Goal: Task Accomplishment & Management: Complete application form

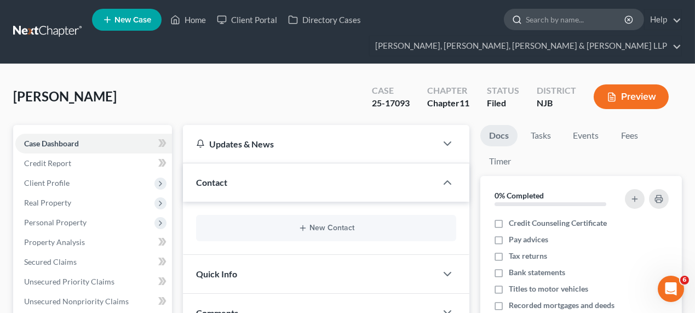
click at [561, 16] on input "search" at bounding box center [575, 19] width 100 height 20
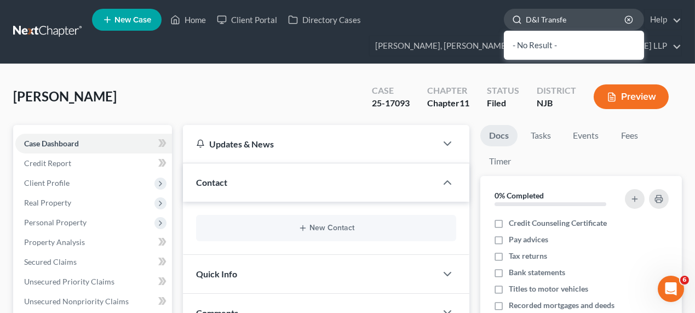
type input "D&l Transfer"
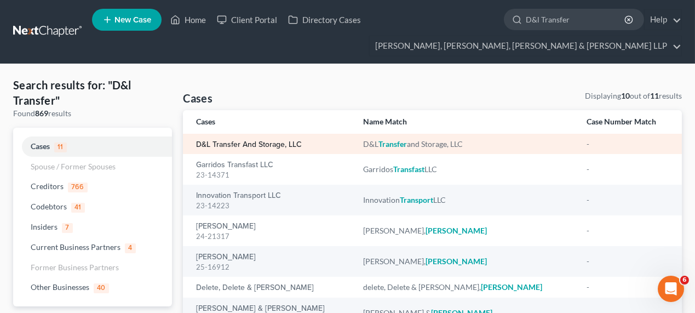
click at [265, 141] on link "D&L Transfer and Storage, LLC" at bounding box center [249, 145] width 106 height 8
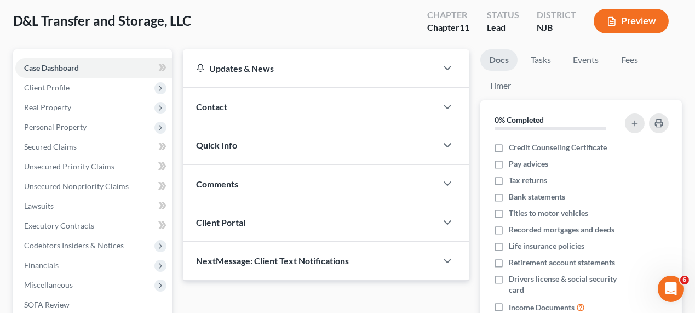
scroll to position [100, 0]
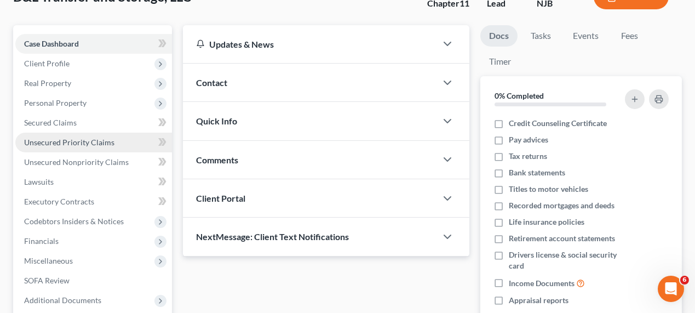
click at [79, 140] on span "Unsecured Priority Claims" at bounding box center [69, 141] width 90 height 9
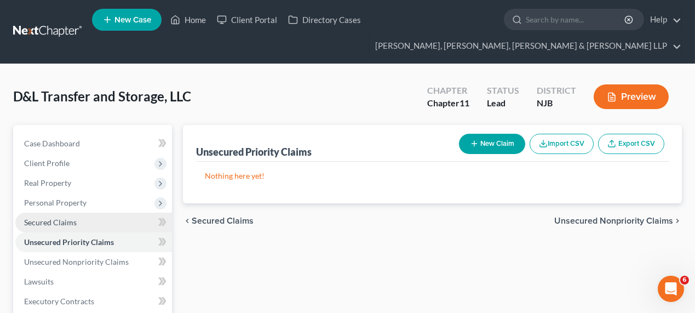
click at [78, 213] on link "Secured Claims" at bounding box center [93, 222] width 157 height 20
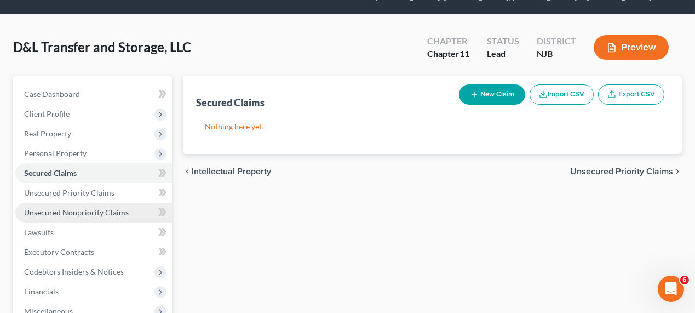
click at [107, 207] on span "Unsecured Nonpriority Claims" at bounding box center [76, 211] width 105 height 9
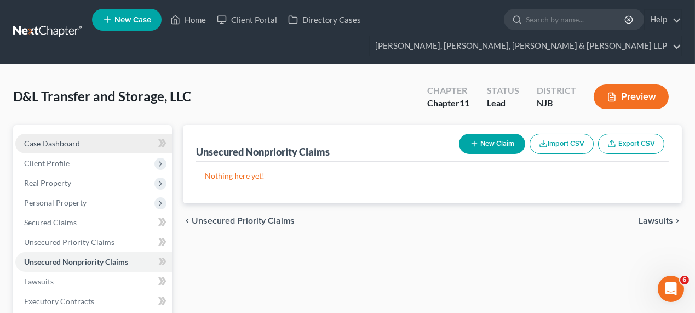
click at [107, 145] on link "Case Dashboard" at bounding box center [93, 144] width 157 height 20
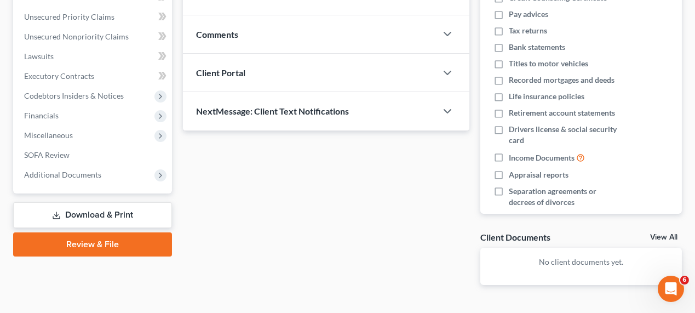
scroll to position [249, 0]
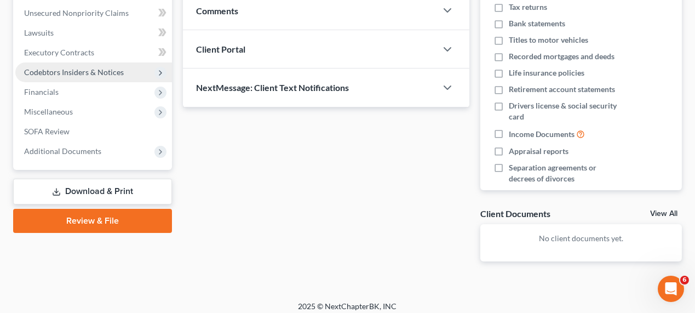
click at [90, 75] on span "Codebtors Insiders & Notices" at bounding box center [74, 71] width 100 height 9
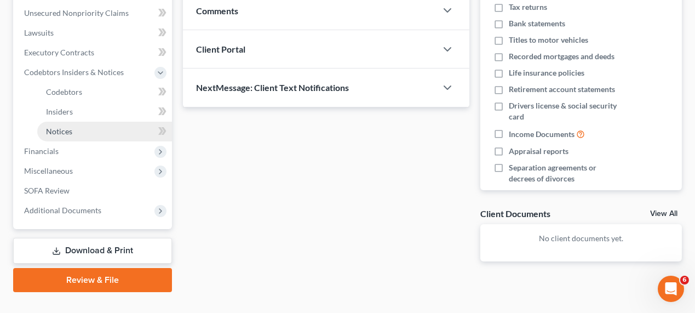
click at [114, 132] on link "Notices" at bounding box center [104, 132] width 135 height 20
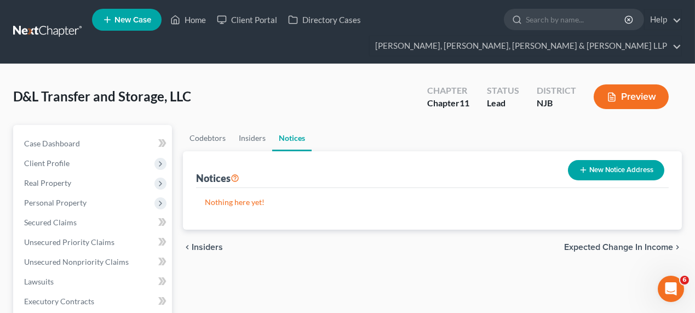
click at [596, 165] on button "New Notice Address" at bounding box center [616, 170] width 96 height 20
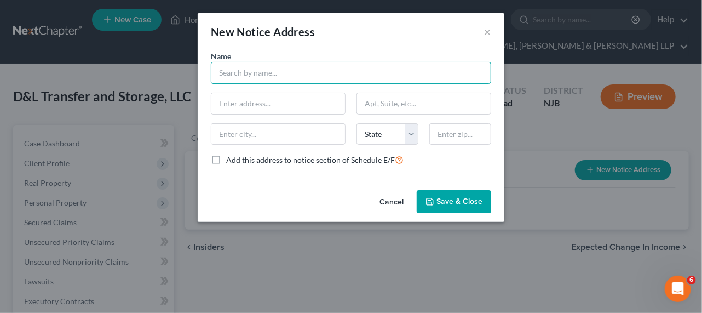
click at [267, 74] on input "text" at bounding box center [351, 73] width 280 height 22
type input "[PERSON_NAME] Law, PC (Reg. Agent)"
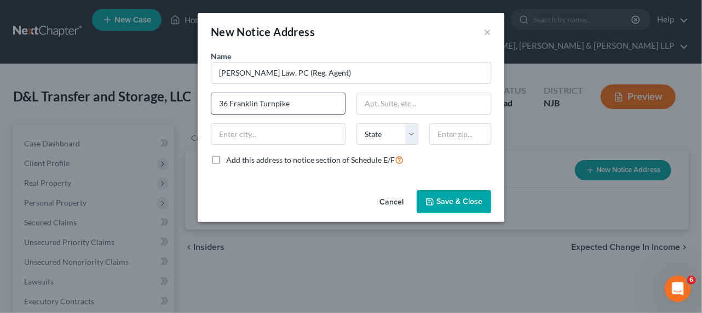
click at [317, 105] on input "36 Franklin Turnpike" at bounding box center [278, 103] width 134 height 21
type input "[STREET_ADDRESS]"
paste input "[STREET_ADDRESS]"
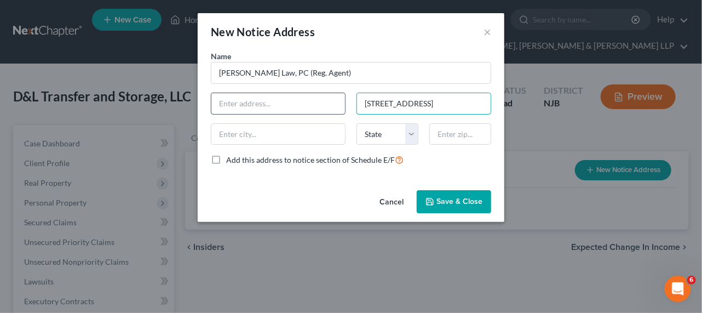
type input "[STREET_ADDRESS]"
click at [313, 103] on input "text" at bounding box center [278, 103] width 134 height 21
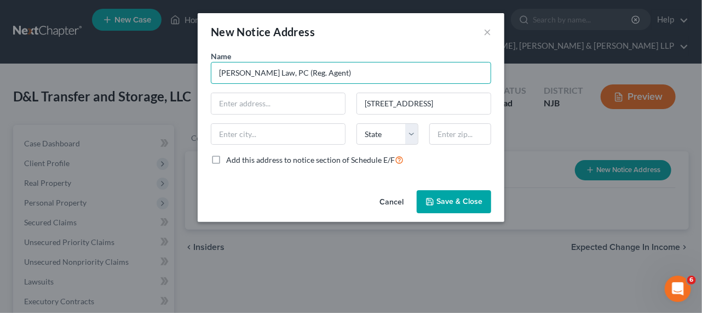
drag, startPoint x: 328, startPoint y: 72, endPoint x: 271, endPoint y: 74, distance: 57.0
click at [271, 74] on input "[PERSON_NAME] Law, PC (Reg. Agent)" at bounding box center [351, 73] width 280 height 22
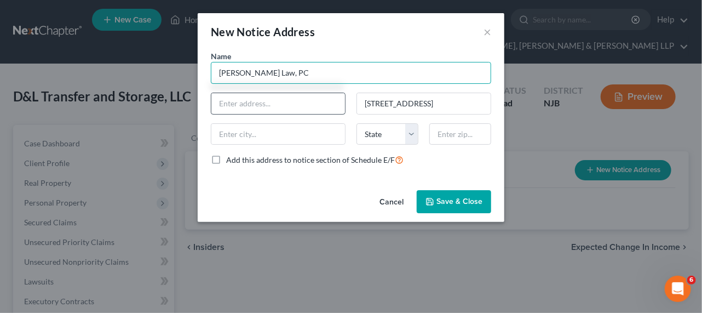
type input "[PERSON_NAME] Law, PC"
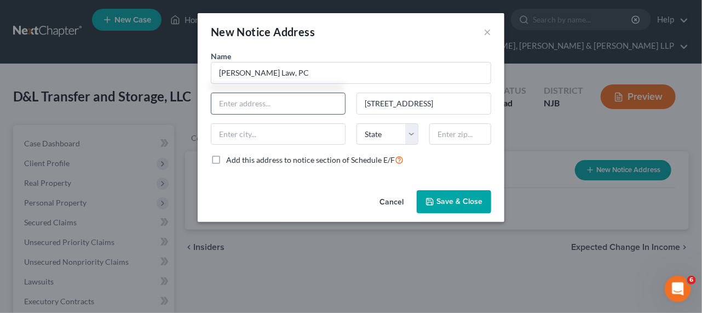
click at [244, 105] on input "text" at bounding box center [278, 103] width 134 height 21
drag, startPoint x: 253, startPoint y: 109, endPoint x: 204, endPoint y: 96, distance: 50.8
click at [204, 96] on div "Name * [PERSON_NAME] Law, PC as reg. agent of D&L Transfer & Storage, LLC [STRE…" at bounding box center [351, 117] width 307 height 135
click at [247, 101] on input "as reg. agent of D&L Transfer & Storage, LLC" at bounding box center [278, 103] width 134 height 21
click at [262, 102] on input "as reg. agent of D&L Transfer & Storage, LLC" at bounding box center [278, 103] width 134 height 21
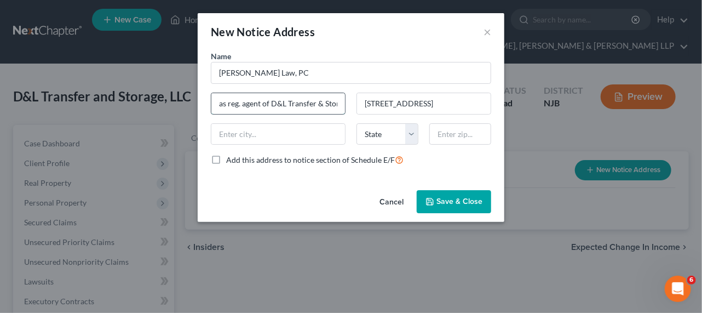
click at [268, 104] on input "as reg. agent of D&L Transfer & Storage, LLC" at bounding box center [278, 103] width 134 height 21
click at [263, 104] on input "as reg. agent of D&L Transfer & Storage, LLC" at bounding box center [278, 103] width 134 height 21
type input "as reg. agent D&L Transfer & Storage, LLC"
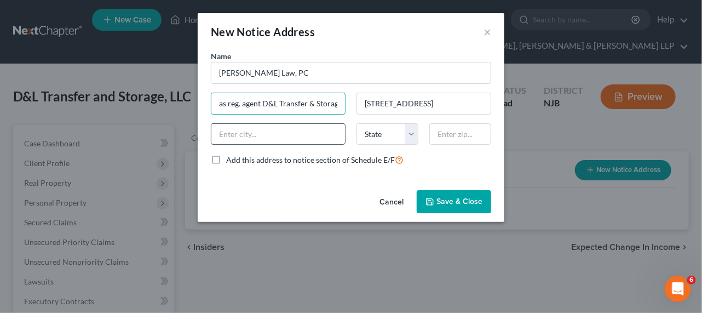
click at [256, 129] on input "text" at bounding box center [278, 134] width 134 height 21
type input "Waldwick"
click at [273, 131] on input "Waldwick" at bounding box center [278, 134] width 134 height 21
click at [333, 48] on div "New Notice Address ×" at bounding box center [351, 31] width 307 height 37
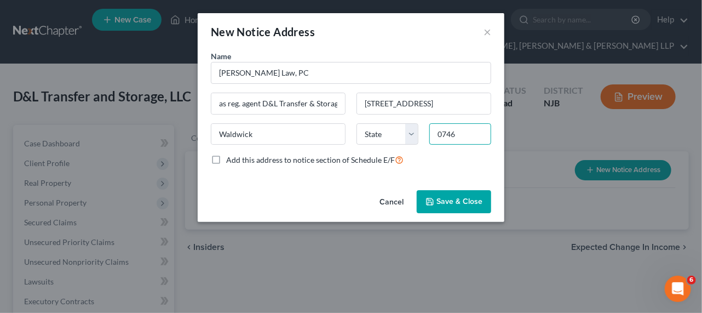
click at [463, 128] on input "0746" at bounding box center [460, 134] width 62 height 22
type input "07463"
select select "33"
click at [427, 95] on input "[STREET_ADDRESS]" at bounding box center [424, 103] width 134 height 21
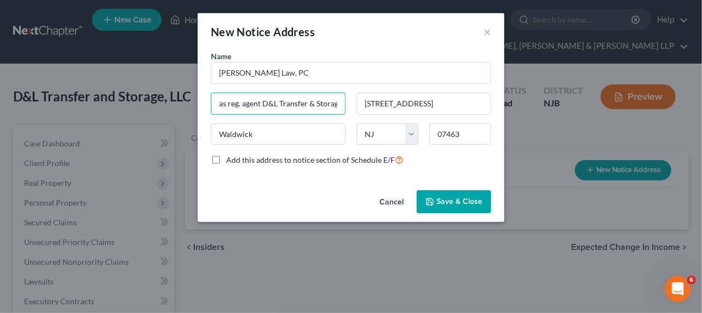
drag, startPoint x: 261, startPoint y: 102, endPoint x: 203, endPoint y: 108, distance: 57.8
click at [205, 108] on div "as reg. agent D&L Transfer & Storage, LLC" at bounding box center [278, 104] width 146 height 22
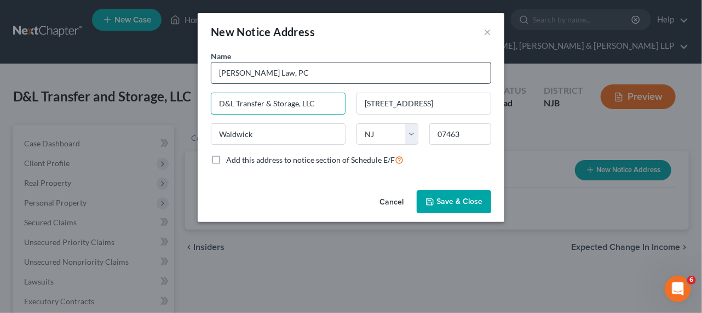
type input "D&L Transfer & Storage, LLC"
click at [313, 65] on input "[PERSON_NAME] Law, PC" at bounding box center [351, 73] width 280 height 22
paste input "as reg. agent"
click at [273, 78] on input "[PERSON_NAME] Law, PC (as reg. agent of" at bounding box center [351, 73] width 280 height 22
type input "[PERSON_NAME] Law, PC, as reg. agent of"
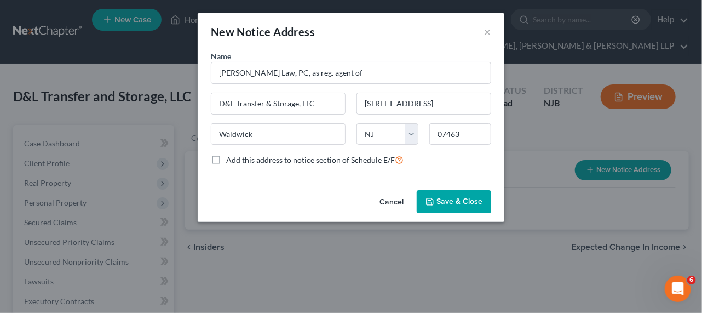
click at [434, 198] on icon "button" at bounding box center [429, 201] width 9 height 9
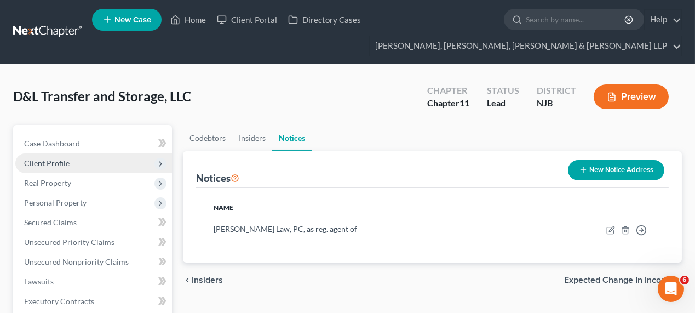
click at [72, 160] on span "Client Profile" at bounding box center [93, 163] width 157 height 20
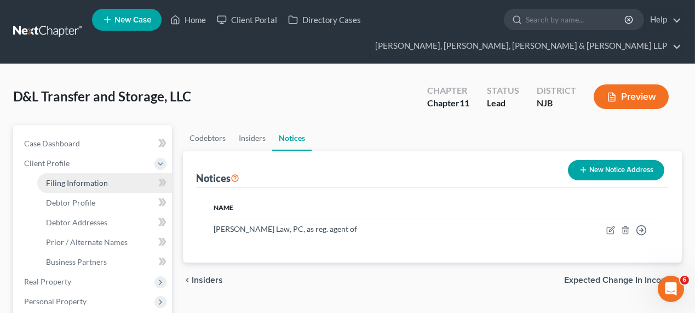
click at [71, 182] on span "Filing Information" at bounding box center [77, 182] width 62 height 9
select select "1"
select select "51"
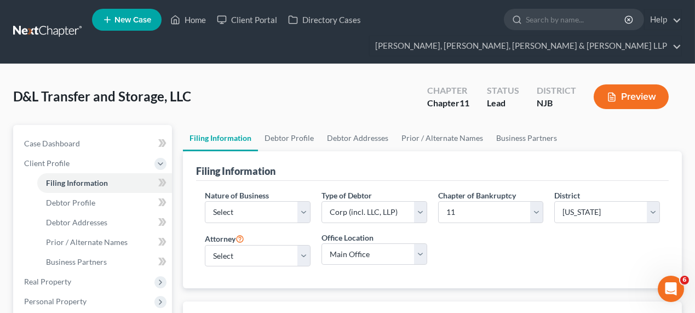
click at [280, 90] on div "D&L Transfer and Storage, LLC Upgraded Chapter Chapter 11 Status Lead District …" at bounding box center [347, 101] width 668 height 48
click at [268, 214] on select "Select Clearing Bank Commodity Broker Health Care Business Other Railroad Singl…" at bounding box center [258, 212] width 106 height 22
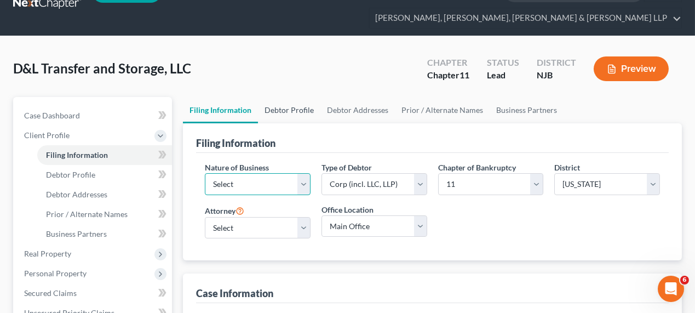
scroll to position [49, 0]
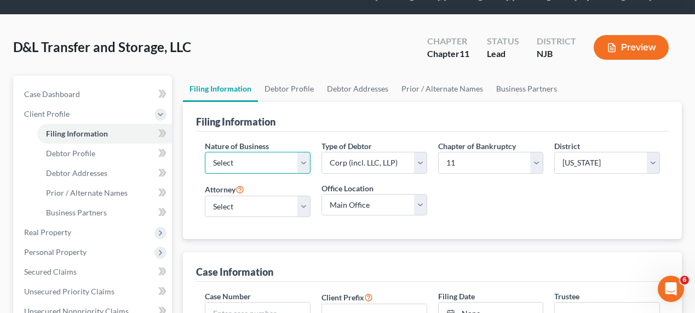
click at [308, 157] on select "Select Clearing Bank Commodity Broker Health Care Business Other Railroad Singl…" at bounding box center [258, 163] width 106 height 22
select select "3"
click at [205, 152] on select "Select Clearing Bank Commodity Broker Health Care Business Other Railroad Singl…" at bounding box center [258, 163] width 106 height 22
click at [379, 164] on select "Select Partnership Corp (incl. LLC, LLP) Other" at bounding box center [374, 163] width 106 height 22
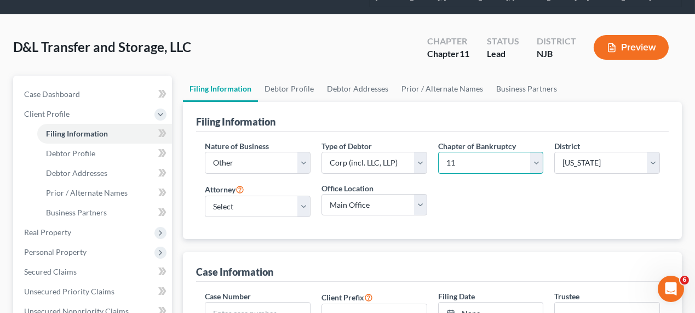
click at [458, 164] on select "Select 7 11 12" at bounding box center [491, 163] width 106 height 22
click at [276, 199] on select "Select [PERSON_NAME] - NJB [PERSON_NAME] - NYNB [PERSON_NAME] - NYEB [PERSON_NA…" at bounding box center [258, 206] width 106 height 22
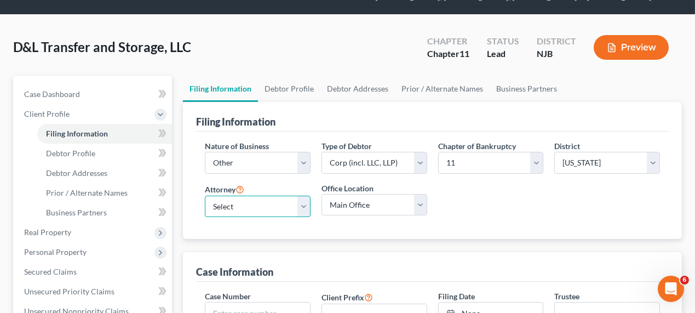
select select "7"
click at [205, 195] on select "Select [PERSON_NAME] - NJB [PERSON_NAME] - NYNB [PERSON_NAME] - NYEB [PERSON_NA…" at bounding box center [258, 206] width 106 height 22
click at [494, 200] on div "Nature of Business Select Clearing Bank Commodity Broker Health Care Business O…" at bounding box center [432, 183] width 466 height 86
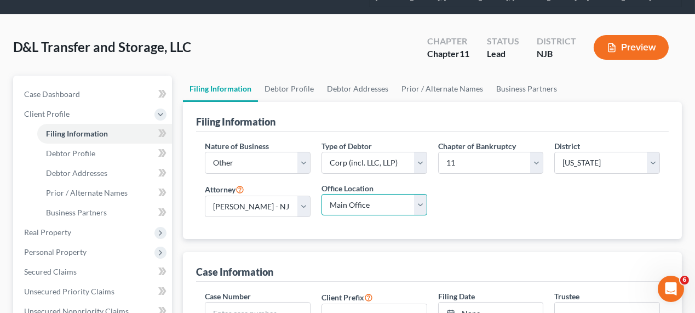
click at [418, 200] on select "Main Office Scura, [GEOGRAPHIC_DATA], [PERSON_NAME], [PERSON_NAME] & [PERSON_NA…" at bounding box center [374, 205] width 106 height 22
click at [458, 201] on div "Nature of Business Select Clearing Bank Commodity Broker Health Care Business O…" at bounding box center [432, 183] width 466 height 86
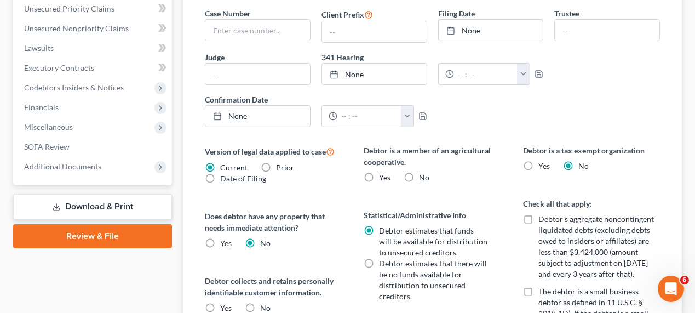
scroll to position [348, 0]
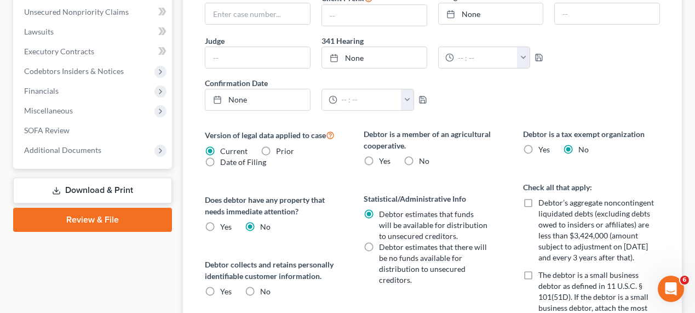
click at [419, 155] on label "No" at bounding box center [424, 160] width 10 height 11
click at [423, 155] on input "No" at bounding box center [426, 158] width 7 height 7
radio input "true"
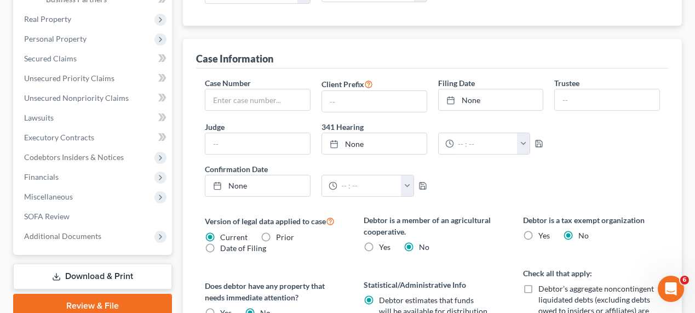
scroll to position [120, 0]
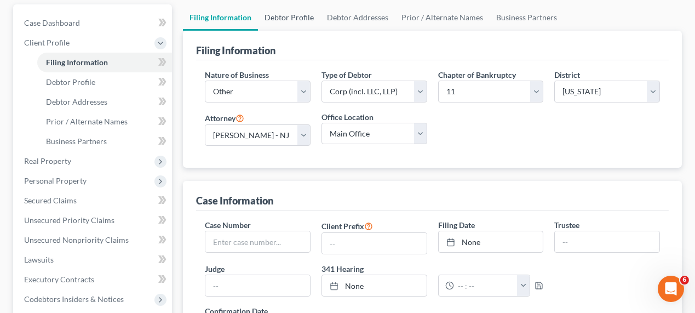
click at [284, 20] on link "Debtor Profile" at bounding box center [289, 17] width 62 height 26
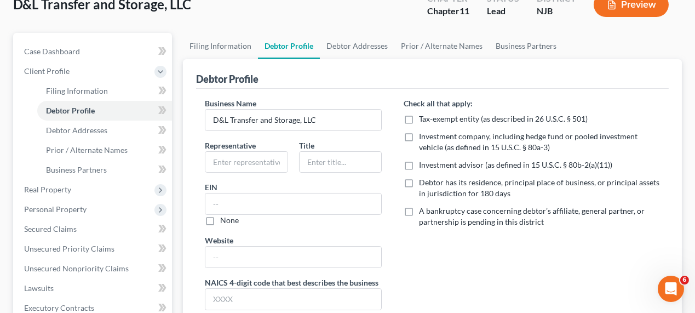
scroll to position [100, 0]
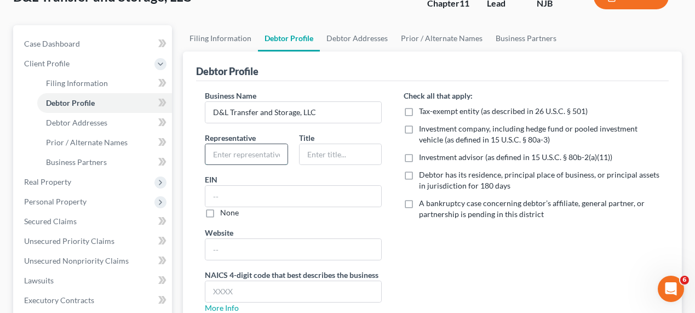
click at [259, 154] on input "text" at bounding box center [246, 154] width 82 height 21
type input "[PERSON_NAME]"
click at [299, 160] on input "text" at bounding box center [340, 154] width 82 height 21
type input "100% Member"
click at [222, 153] on input "[PERSON_NAME]" at bounding box center [246, 154] width 82 height 21
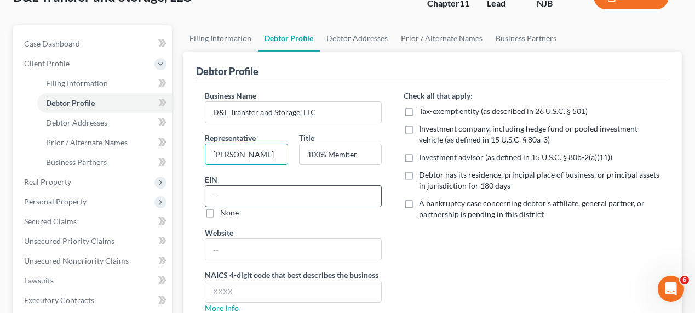
type input "[PERSON_NAME]"
click at [232, 194] on input "text" at bounding box center [293, 196] width 176 height 21
click at [212, 190] on input "text" at bounding box center [293, 196] width 176 height 21
type input "0"
click at [419, 174] on label "Debtor has its residence, principal place of business, or principal assets in j…" at bounding box center [539, 180] width 241 height 22
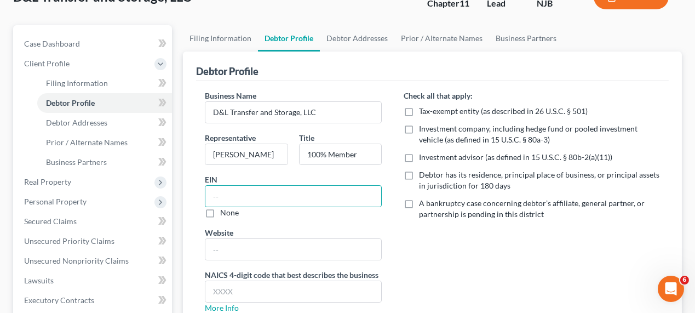
click at [423, 174] on input "Debtor has its residence, principal place of business, or principal assets in j…" at bounding box center [426, 172] width 7 height 7
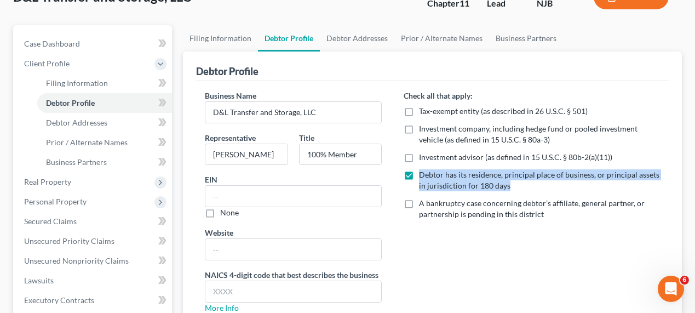
drag, startPoint x: 507, startPoint y: 183, endPoint x: 420, endPoint y: 178, distance: 87.2
click at [420, 178] on label "Debtor has its residence, principal place of business, or principal assets in j…" at bounding box center [539, 180] width 241 height 22
copy span "Debtor has its residence, principal place of business, or principal assets in j…"
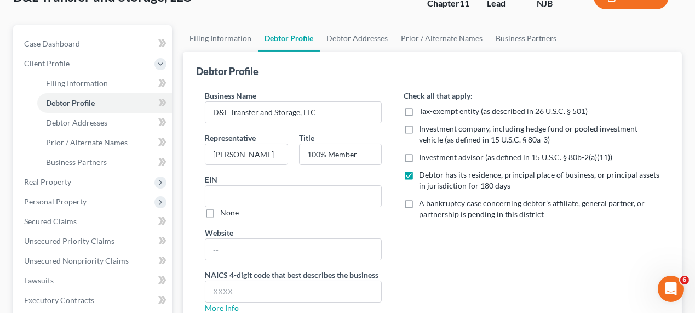
click at [406, 262] on div "Check all that apply: Tax-exempt entity (as described in 26 U.S.C. § 501) Inves…" at bounding box center [531, 206] width 278 height 232
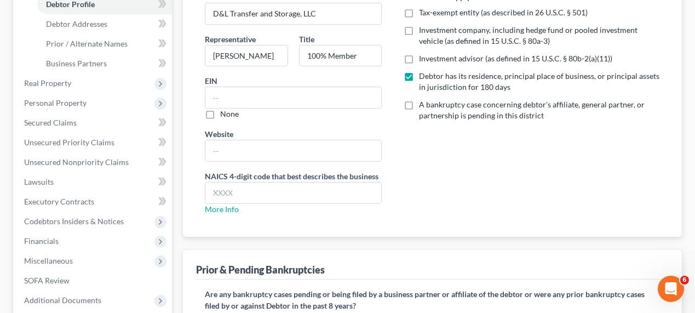
scroll to position [199, 0]
click at [419, 76] on label "Debtor has its residence, principal place of business, or principal assets in j…" at bounding box center [539, 81] width 241 height 22
click at [423, 76] on input "Debtor has its residence, principal place of business, or principal assets in j…" at bounding box center [426, 73] width 7 height 7
checkbox input "false"
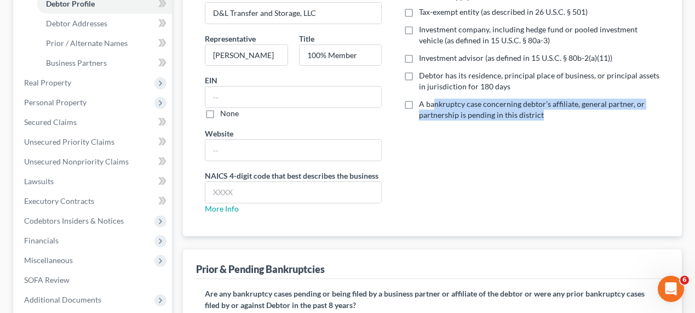
drag, startPoint x: 542, startPoint y: 116, endPoint x: 433, endPoint y: 105, distance: 110.0
click at [433, 105] on label "A bankruptcy case concerning debtor’s affiliate, general partner, or partnershi…" at bounding box center [539, 110] width 241 height 22
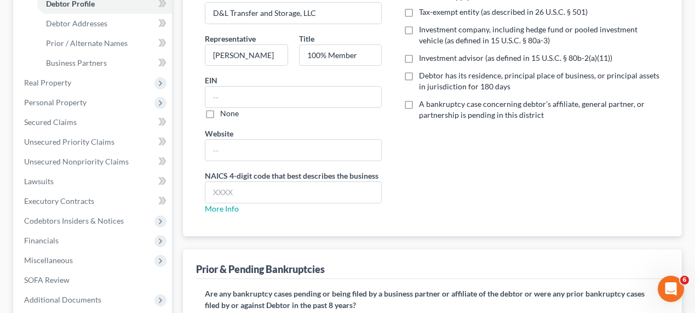
click at [448, 158] on div "Check all that apply: Tax-exempt entity (as described in 26 U.S.C. § 501) Inves…" at bounding box center [531, 107] width 278 height 232
click at [232, 204] on link "More Info" at bounding box center [222, 208] width 34 height 9
click at [246, 182] on input "text" at bounding box center [293, 192] width 176 height 21
drag, startPoint x: 244, startPoint y: 189, endPoint x: 188, endPoint y: 187, distance: 55.3
click at [188, 187] on div "Debtor Profile Business Name D&L Transfer and Storage, LLC Representative [PERS…" at bounding box center [432, 94] width 499 height 284
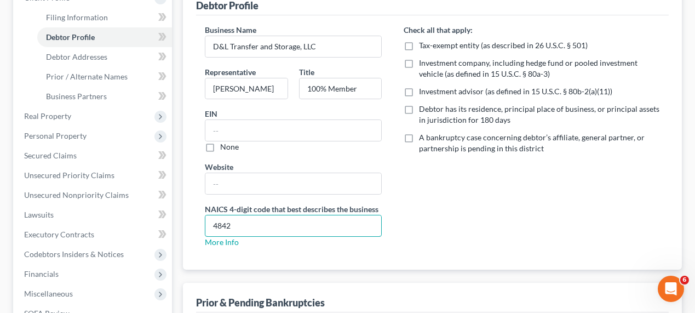
scroll to position [298, 0]
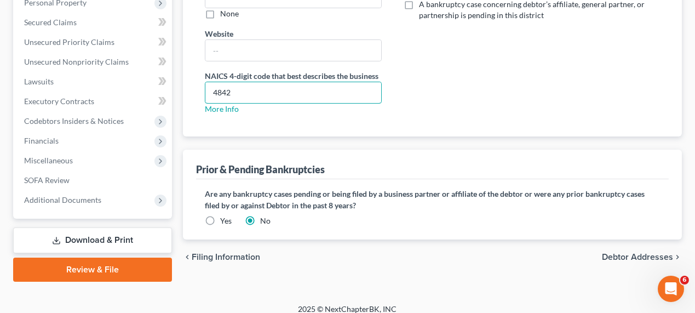
type input "4842"
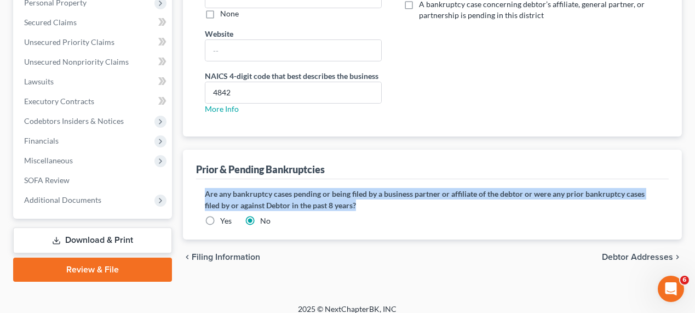
drag, startPoint x: 364, startPoint y: 202, endPoint x: 200, endPoint y: 192, distance: 164.5
click at [200, 192] on div "Does debtor have any pending or prior bankruptcies in the past 8 years? Are any…" at bounding box center [432, 209] width 472 height 60
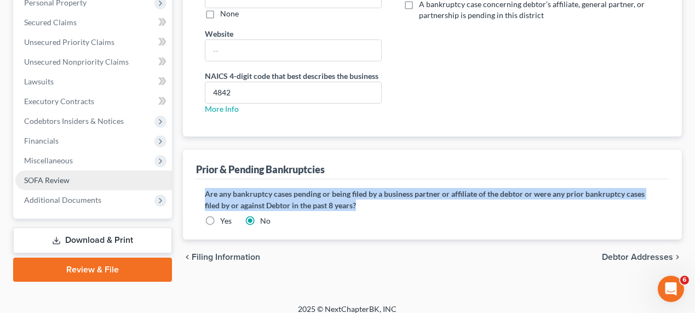
copy label "Are any bankruptcy cases pending or being filed by a business partner or affili…"
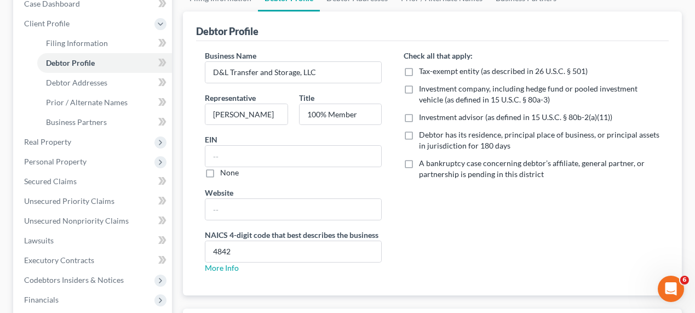
scroll to position [0, 0]
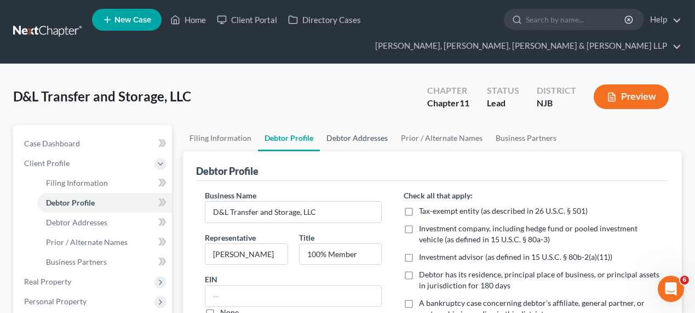
click at [349, 143] on link "Debtor Addresses" at bounding box center [357, 138] width 74 height 26
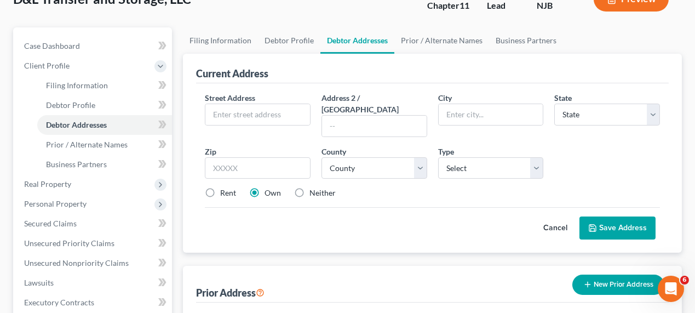
scroll to position [100, 0]
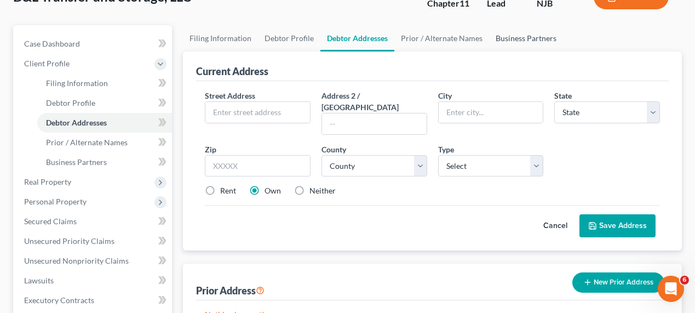
click at [506, 42] on link "Business Partners" at bounding box center [526, 38] width 74 height 26
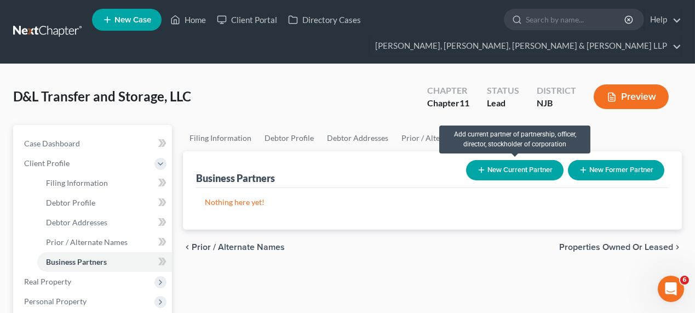
click at [525, 167] on button "New Current Partner" at bounding box center [514, 170] width 97 height 20
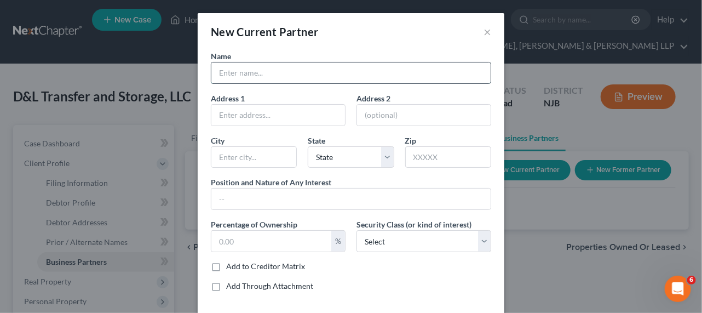
click at [239, 74] on input "text" at bounding box center [350, 72] width 279 height 21
type input "[PERSON_NAME]"
click at [261, 119] on input "text" at bounding box center [278, 115] width 134 height 21
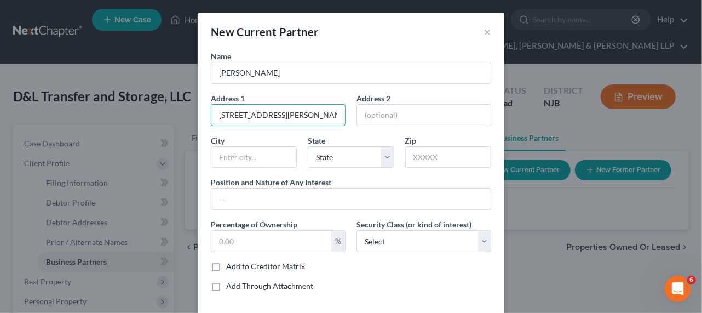
type input "[STREET_ADDRESS][PERSON_NAME]"
click at [428, 167] on div "Name [PERSON_NAME] Address 1 553 [PERSON_NAME] St Address 2 [GEOGRAPHIC_DATA][U…" at bounding box center [350, 175] width 291 height 250
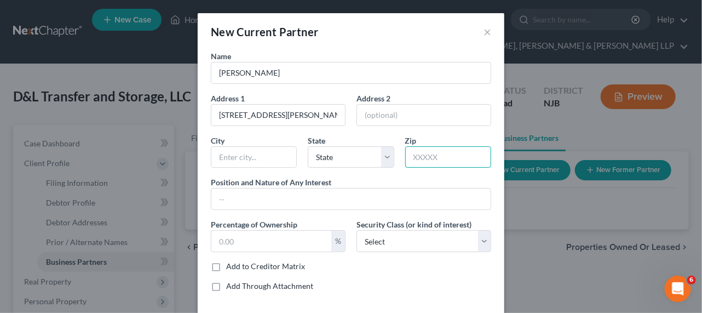
click at [429, 166] on input "text" at bounding box center [448, 157] width 86 height 22
type input "07676"
type input "Ho-[PERSON_NAME]"
select select "33"
click at [418, 172] on div "Name [PERSON_NAME] Address 1 553 [PERSON_NAME] St Address 2 City Ho-[PERSON_NAM…" at bounding box center [350, 175] width 291 height 250
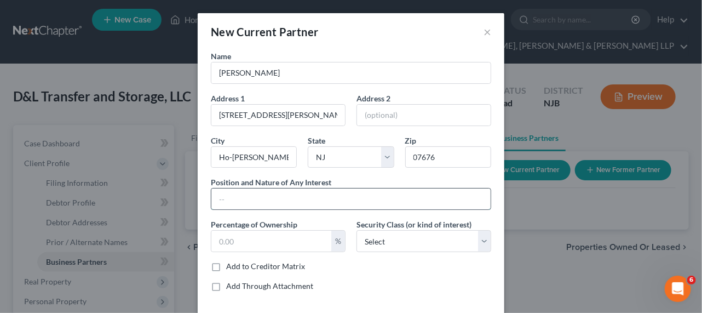
click at [284, 192] on input "text" at bounding box center [350, 198] width 279 height 21
type input "Member"
click at [249, 240] on input "text" at bounding box center [271, 240] width 120 height 21
type input "100"
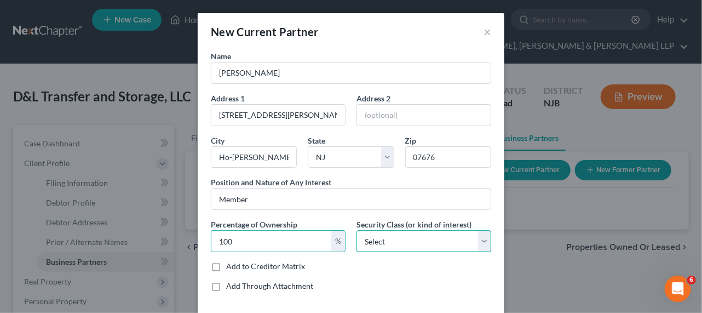
click at [379, 239] on select "Select Select Common Stockholder General Partner Limited Partner Managing Membe…" at bounding box center [423, 241] width 135 height 22
select select "3"
click at [356, 230] on select "Select Select Common Stockholder General Partner Limited Partner Managing Membe…" at bounding box center [423, 241] width 135 height 22
click at [383, 231] on select "Select Select Common Stockholder General Partner Limited Partner Managing Membe…" at bounding box center [423, 241] width 135 height 22
click at [356, 230] on select "Select Select Common Stockholder General Partner Limited Partner Managing Membe…" at bounding box center [423, 241] width 135 height 22
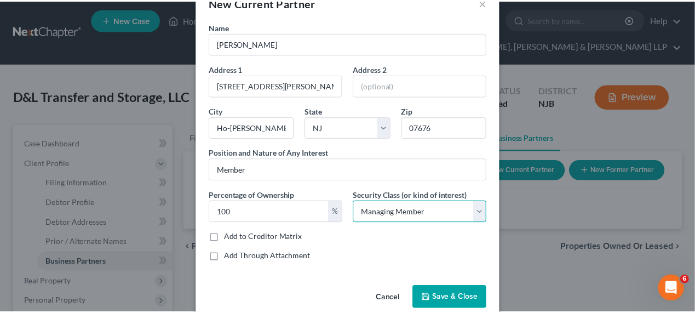
scroll to position [45, 0]
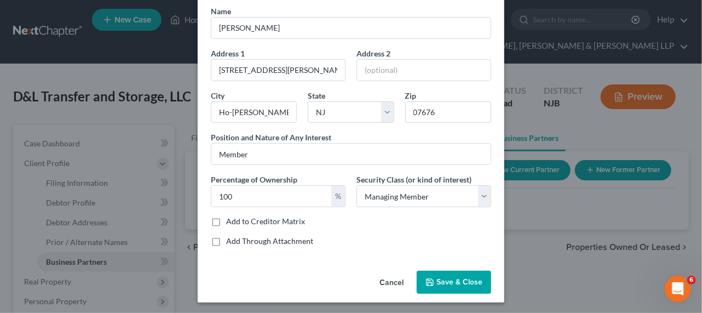
click at [473, 288] on button "Save & Close" at bounding box center [454, 281] width 74 height 23
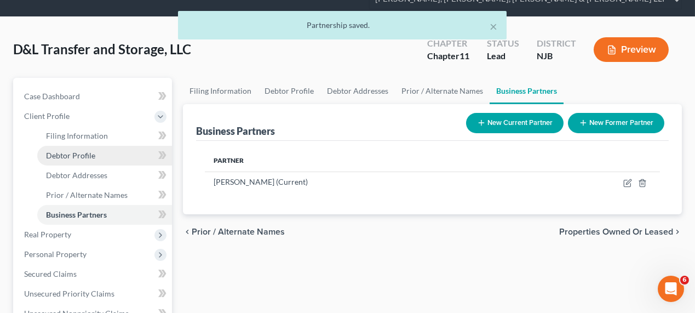
scroll to position [100, 0]
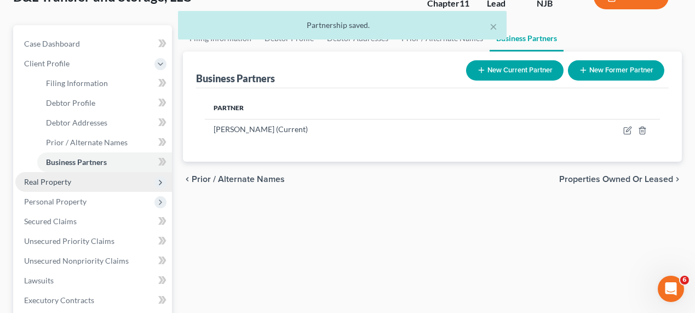
click at [67, 187] on span "Real Property" at bounding box center [93, 182] width 157 height 20
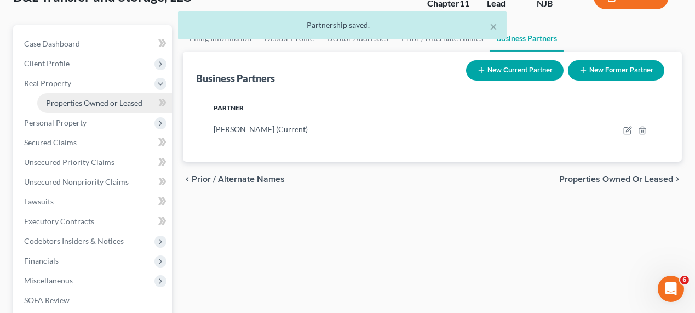
click at [90, 105] on span "Properties Owned or Leased" at bounding box center [94, 102] width 96 height 9
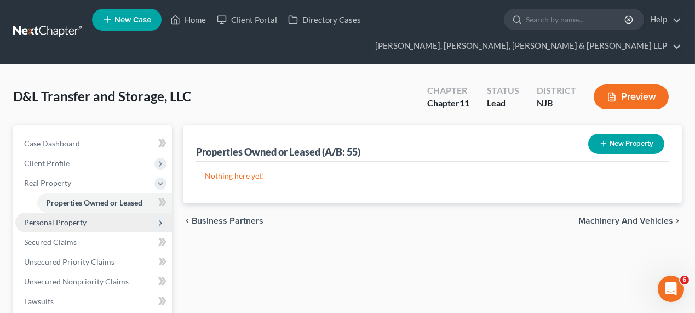
click at [62, 217] on span "Personal Property" at bounding box center [55, 221] width 62 height 9
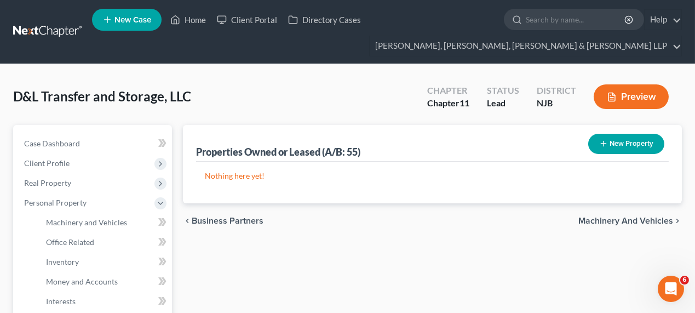
click at [604, 143] on line "button" at bounding box center [602, 143] width 5 height 0
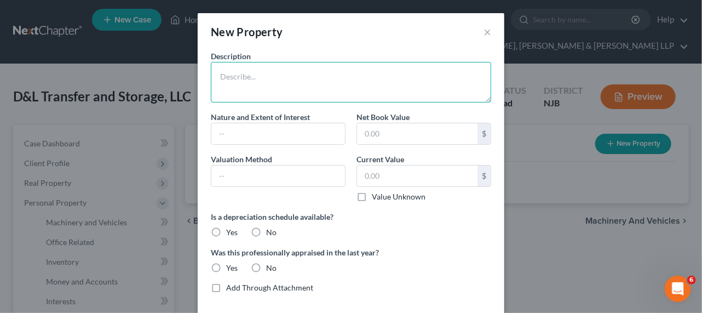
click at [291, 80] on textarea at bounding box center [351, 82] width 280 height 41
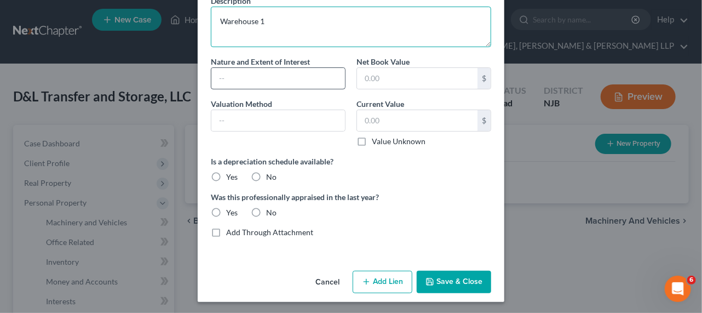
scroll to position [56, 0]
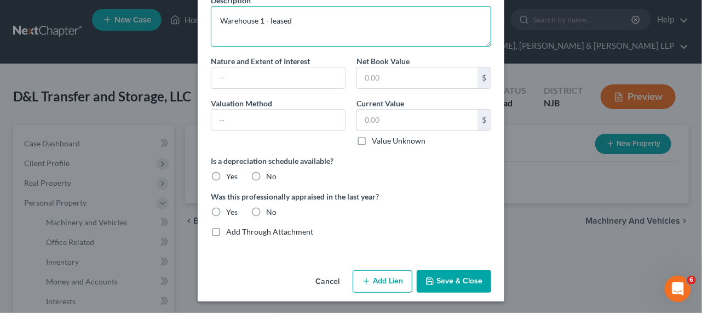
type textarea "Warehouse 1 - leased"
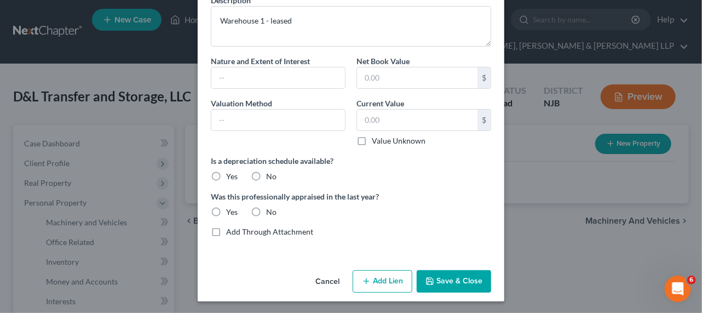
click at [473, 279] on button "Save & Close" at bounding box center [454, 281] width 74 height 23
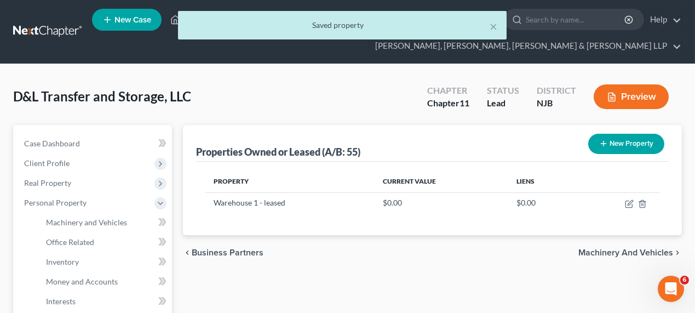
click at [617, 147] on button "New Property" at bounding box center [626, 144] width 76 height 20
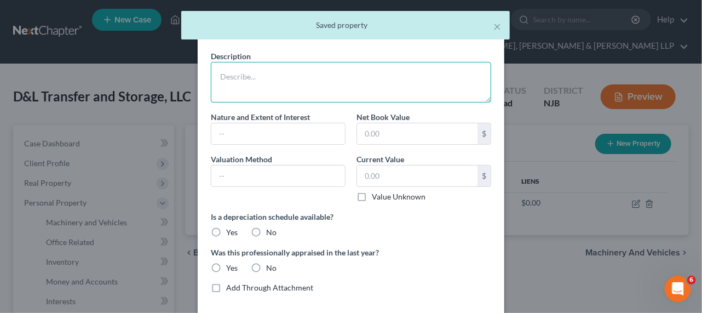
click at [333, 83] on textarea at bounding box center [351, 82] width 280 height 41
paste textarea "Warehouse 1 - leased"
click at [260, 75] on textarea "Warehouse 1 - leased" at bounding box center [351, 82] width 280 height 41
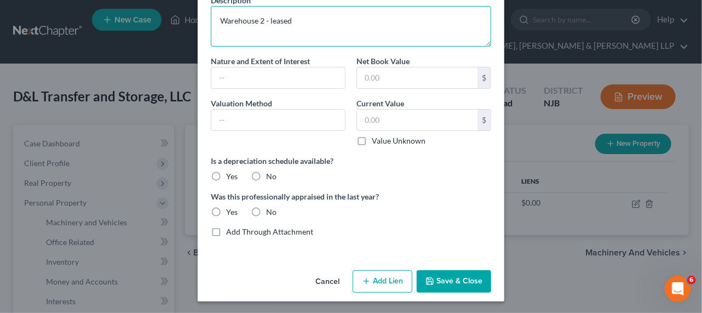
type textarea "Warehouse 2 - leased"
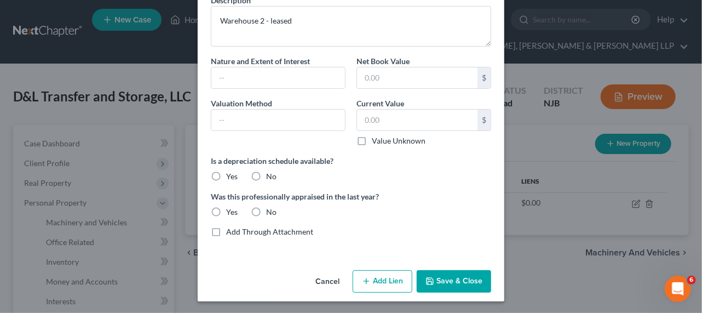
click at [460, 279] on button "Save & Close" at bounding box center [454, 281] width 74 height 23
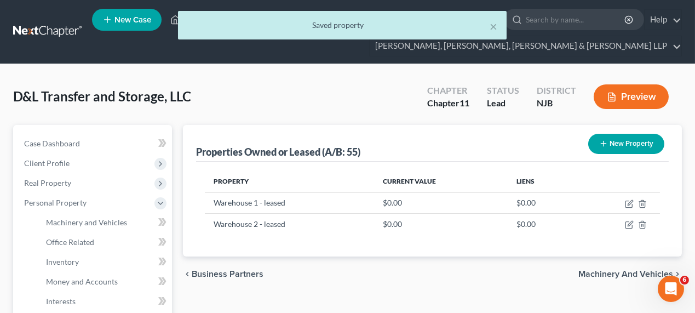
click at [601, 134] on button "New Property" at bounding box center [626, 144] width 76 height 20
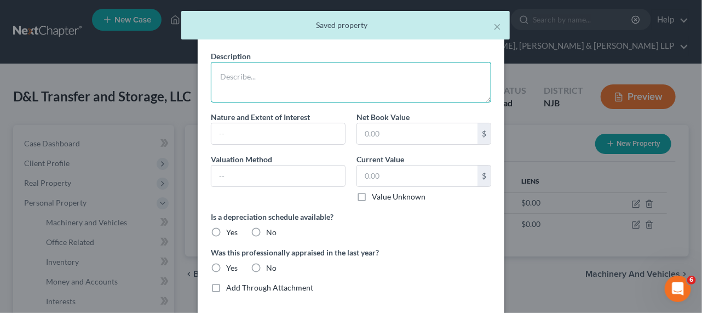
click at [298, 90] on textarea at bounding box center [351, 82] width 280 height 41
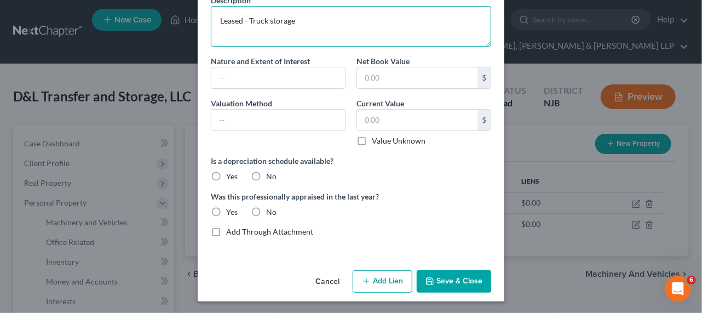
type textarea "Leased - Truck storage"
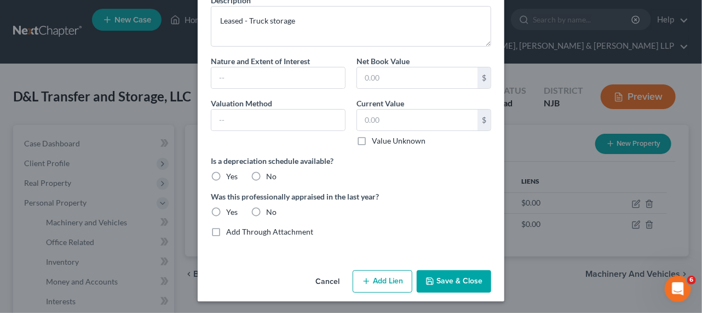
click at [440, 282] on button "Save & Close" at bounding box center [454, 281] width 74 height 23
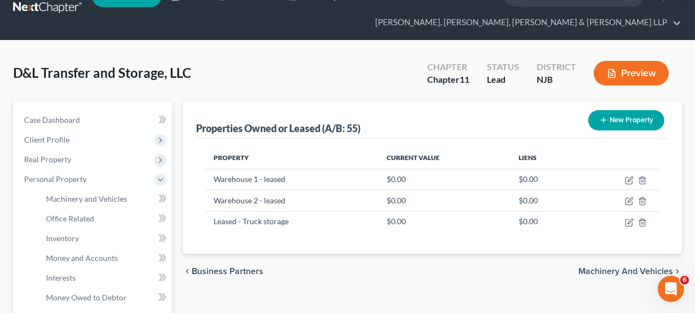
scroll to position [0, 0]
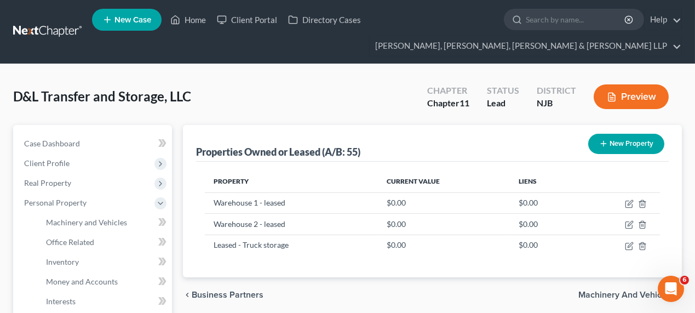
click at [247, 86] on div "D&L Transfer and Storage, LLC Upgraded Chapter Chapter 11 Status Lead District …" at bounding box center [347, 101] width 668 height 48
